Goal: Find specific page/section: Find specific page/section

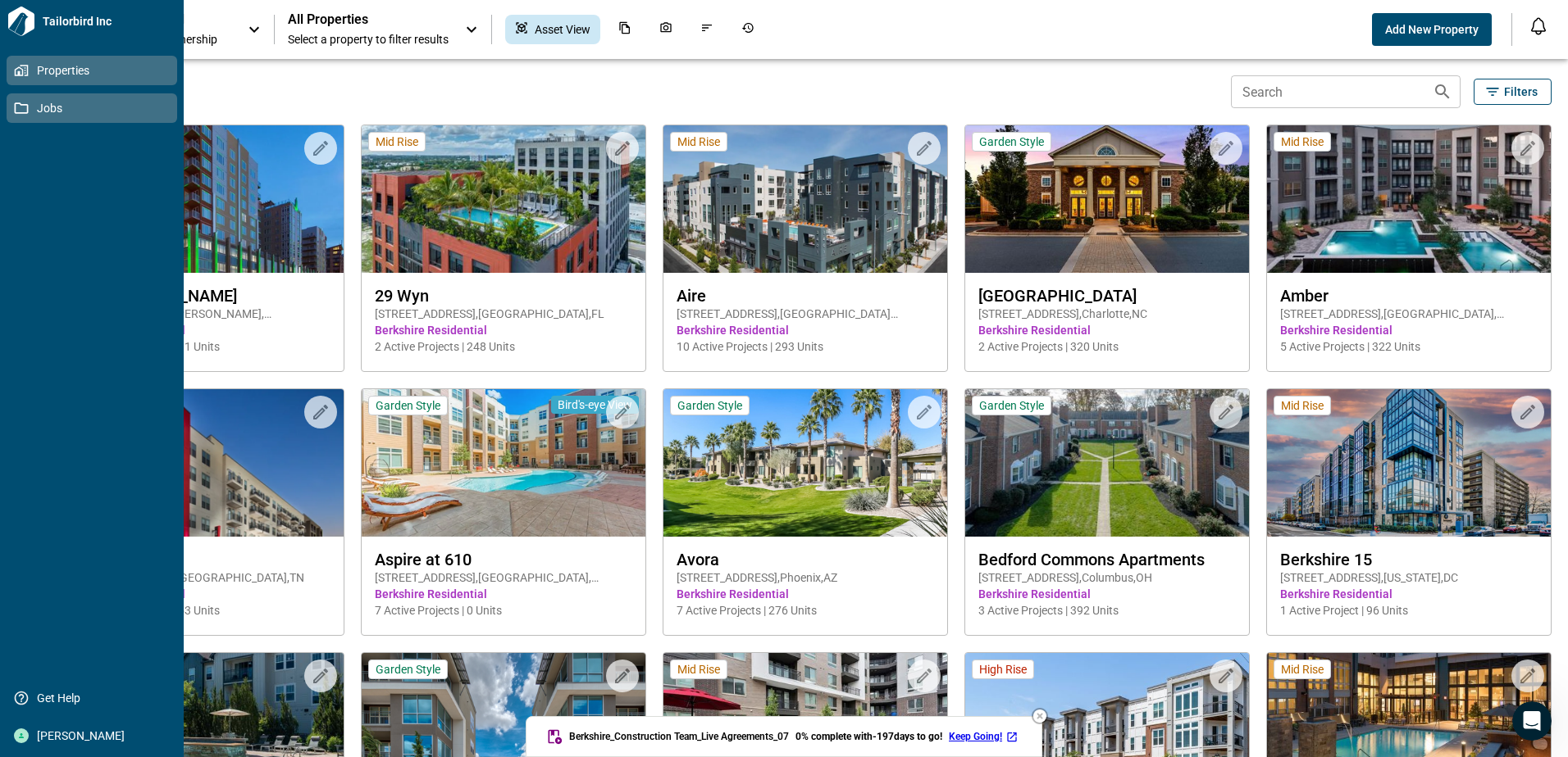
click at [43, 107] on span "Jobs" at bounding box center [95, 108] width 132 height 16
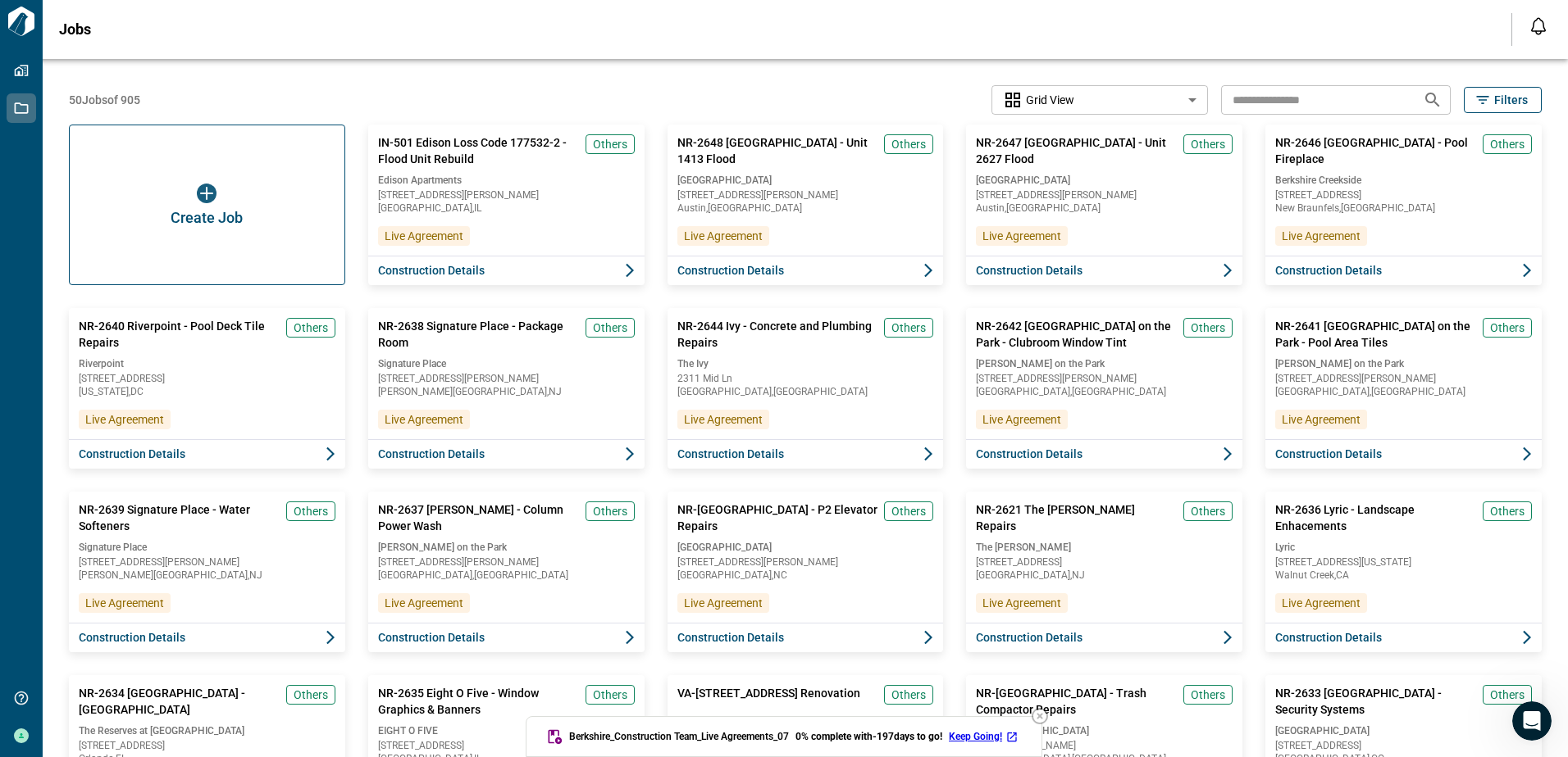
click at [1268, 101] on input "text" at bounding box center [1315, 99] width 189 height 30
type input "**********"
click at [1427, 97] on icon "Search jobs" at bounding box center [1433, 100] width 20 height 20
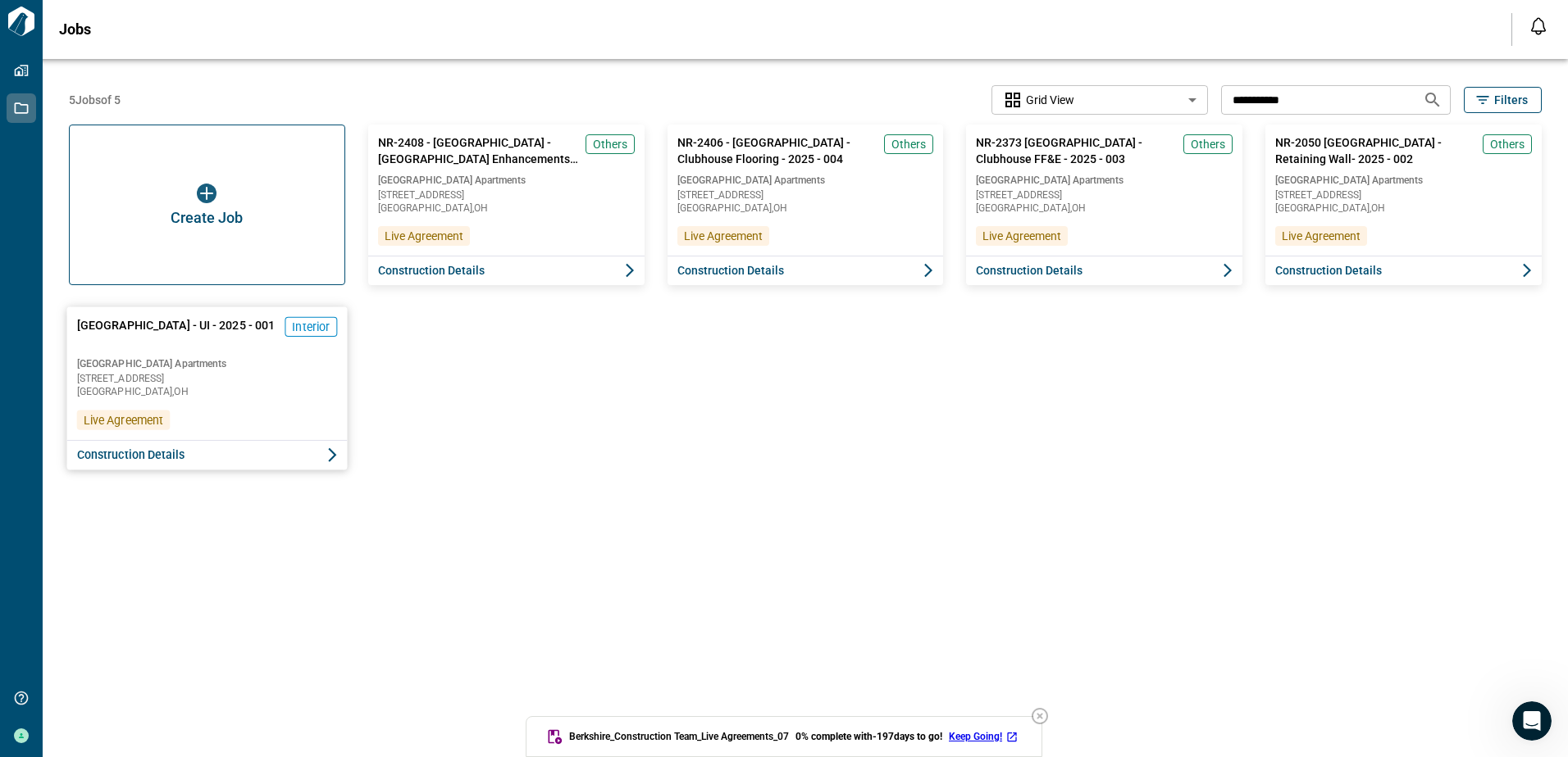
click at [194, 323] on span "[GEOGRAPHIC_DATA] - UI - 2025 - 001" at bounding box center [176, 334] width 199 height 34
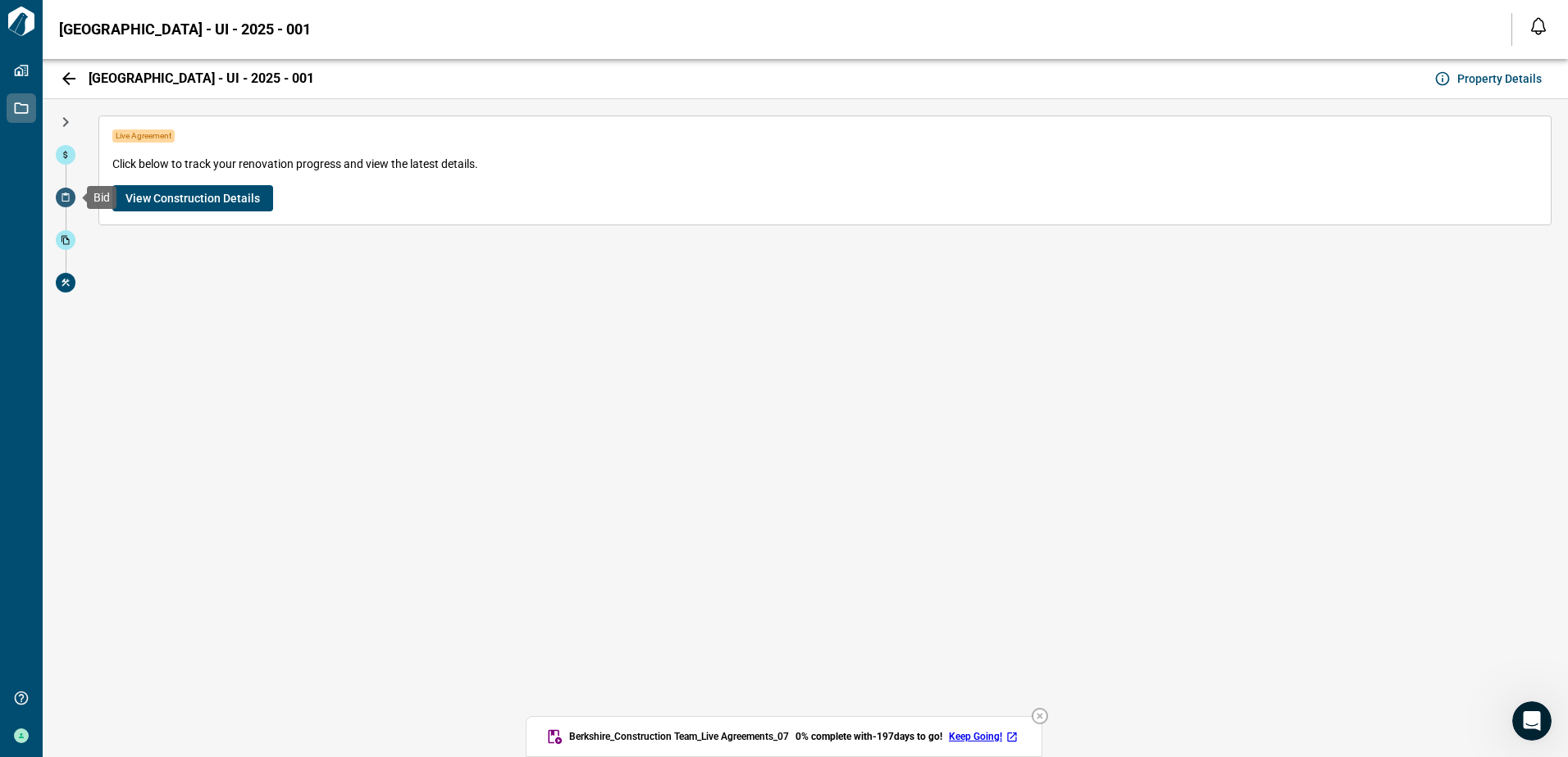
click at [64, 189] on span at bounding box center [65, 198] width 20 height 20
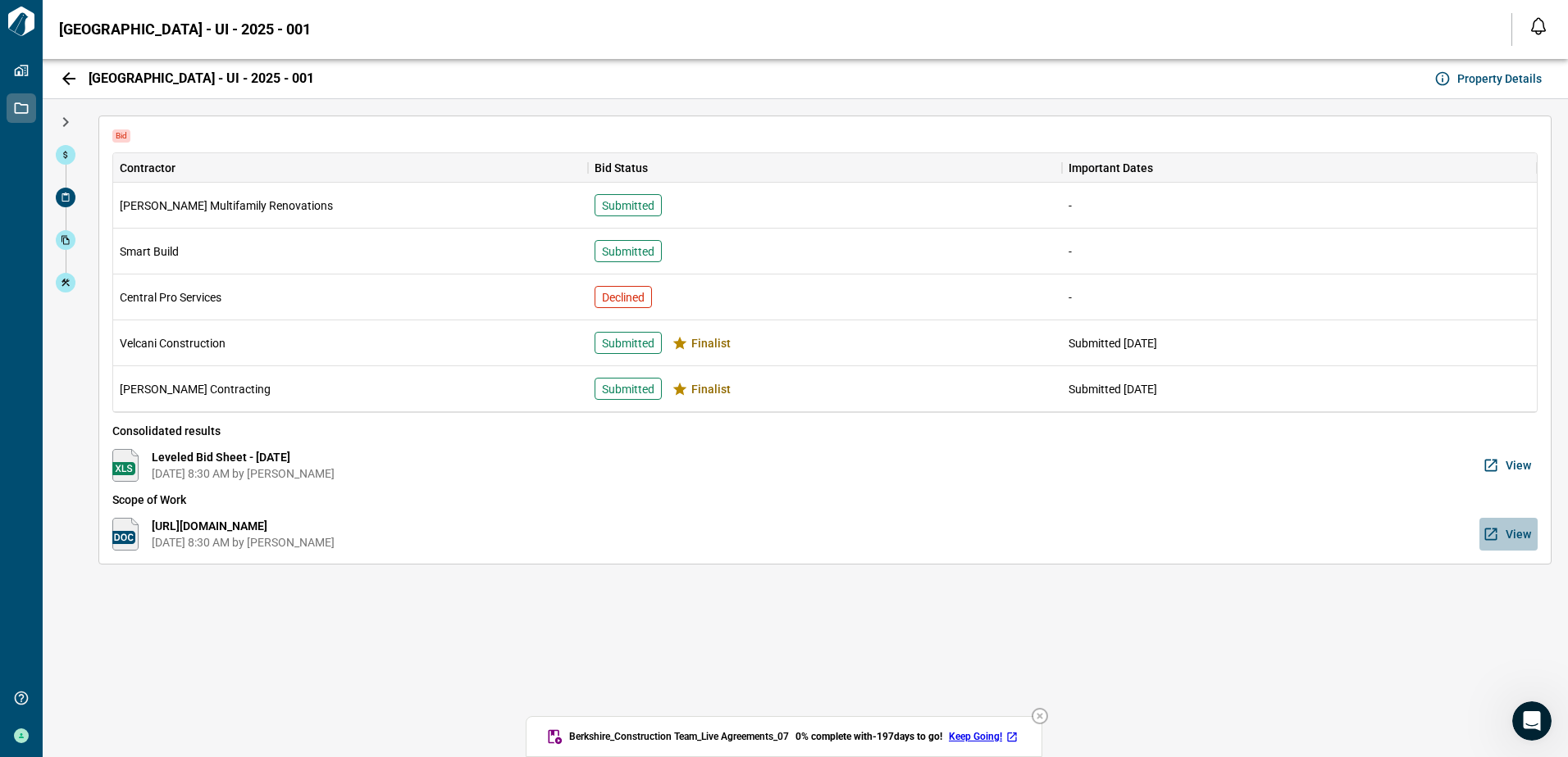
click at [1516, 534] on span "View" at bounding box center [1518, 534] width 25 height 16
